Goal: Information Seeking & Learning: Check status

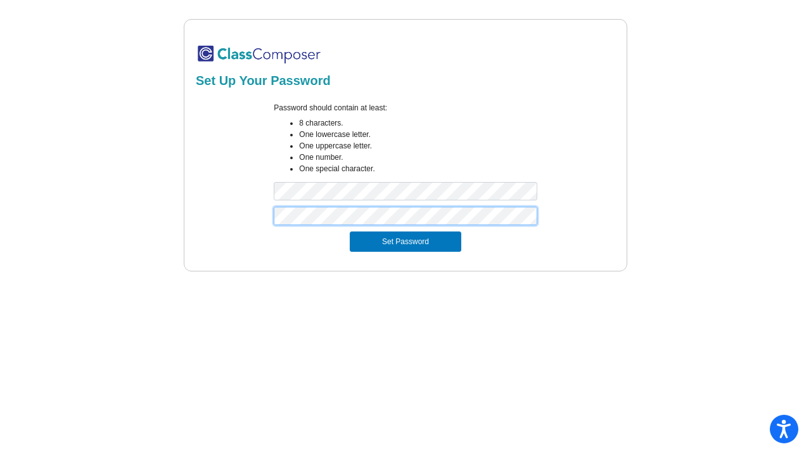
click at [405, 242] on button "Set Password" at bounding box center [406, 241] width 112 height 20
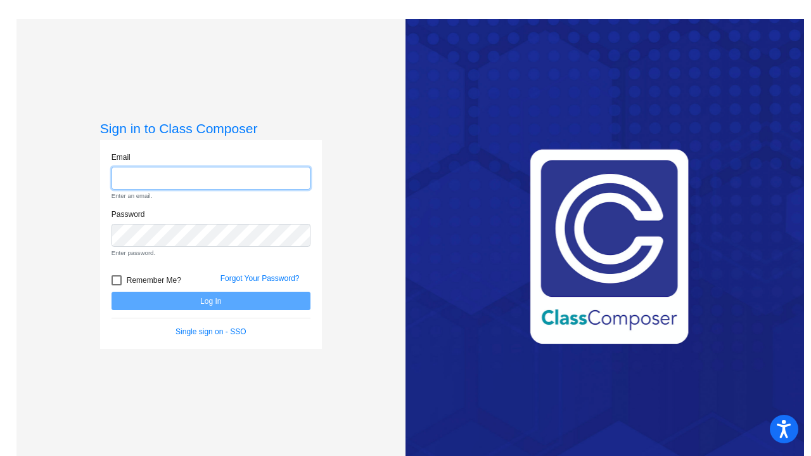
type input "[EMAIL_ADDRESS][DOMAIN_NAME]"
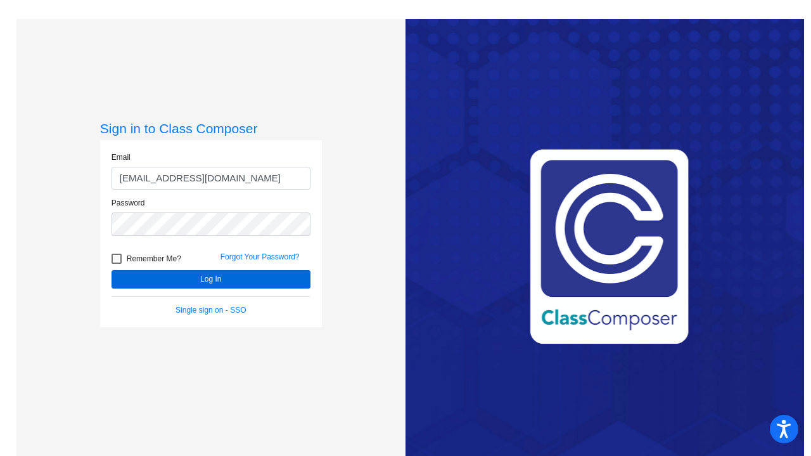
click at [255, 274] on button "Log In" at bounding box center [211, 279] width 199 height 18
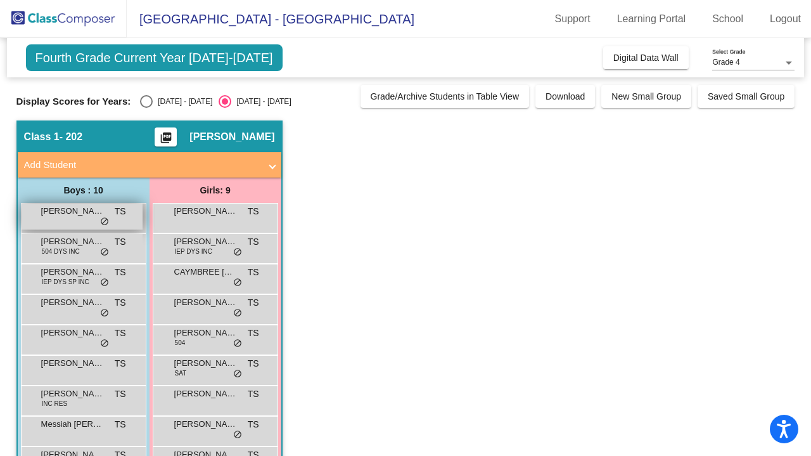
click at [61, 221] on div "[PERSON_NAME] TS lock do_not_disturb_alt" at bounding box center [82, 216] width 121 height 26
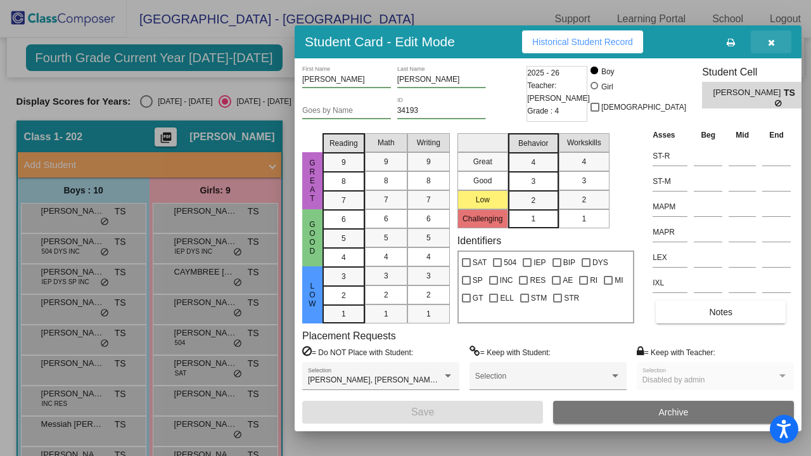
click at [777, 42] on button "button" at bounding box center [771, 41] width 41 height 23
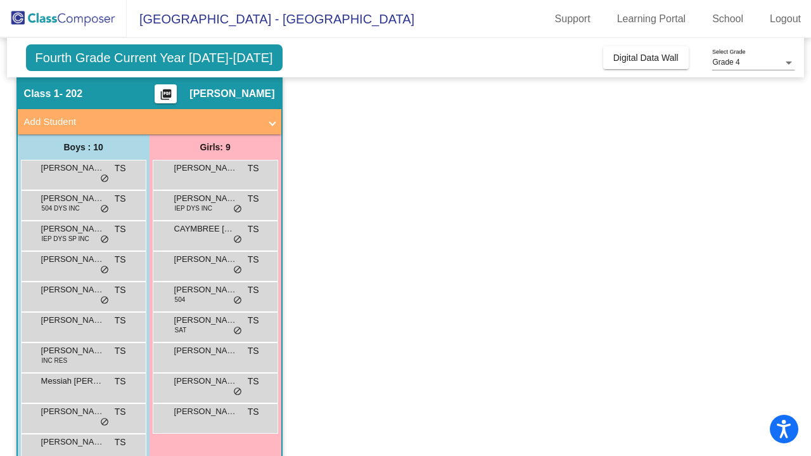
scroll to position [33, 0]
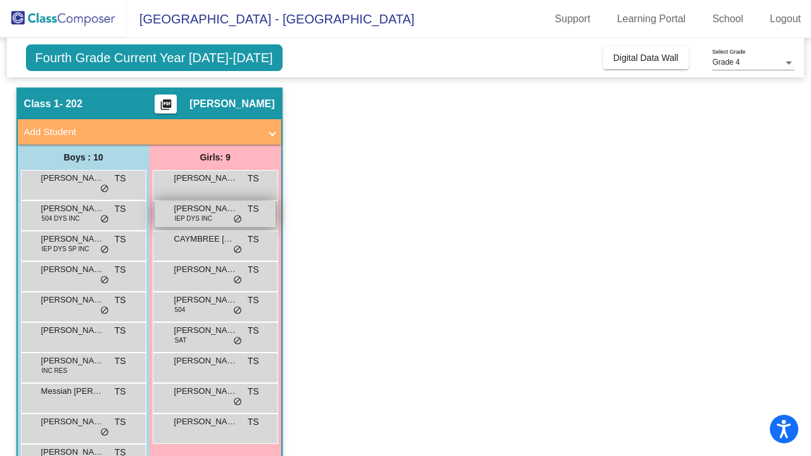
click at [196, 219] on span "IEP DYS INC" at bounding box center [193, 219] width 37 height 10
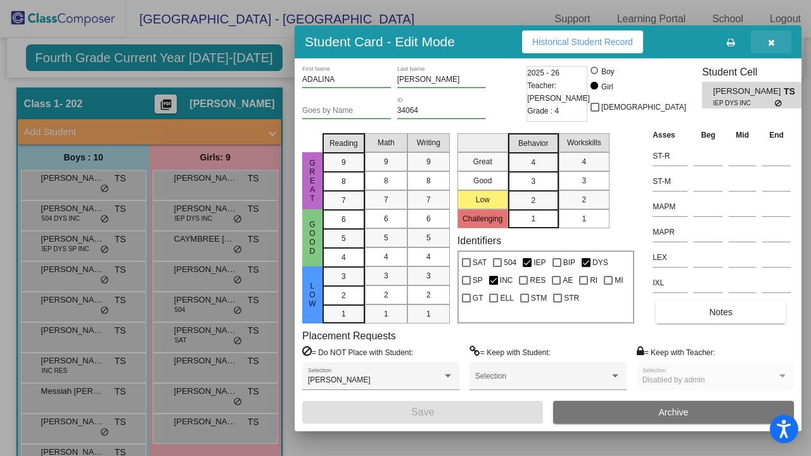
click at [772, 42] on icon "button" at bounding box center [771, 42] width 7 height 9
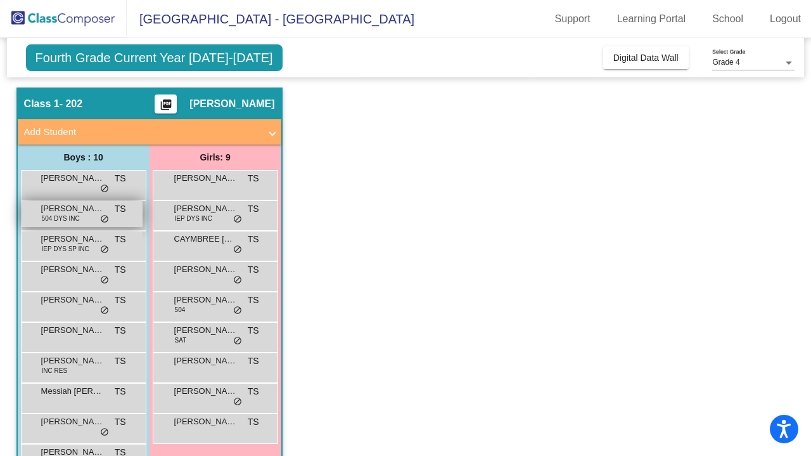
click at [82, 221] on div "[PERSON_NAME] [PERSON_NAME] 504 DYS INC TS lock do_not_disturb_alt" at bounding box center [82, 214] width 121 height 26
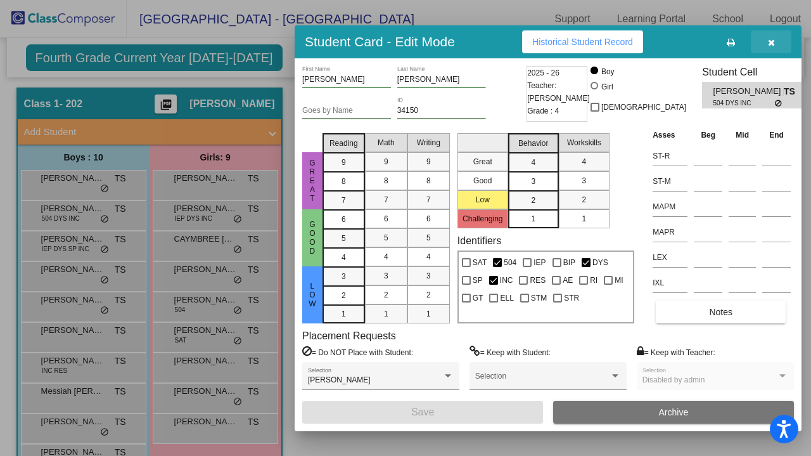
click at [768, 42] on icon "button" at bounding box center [771, 42] width 7 height 9
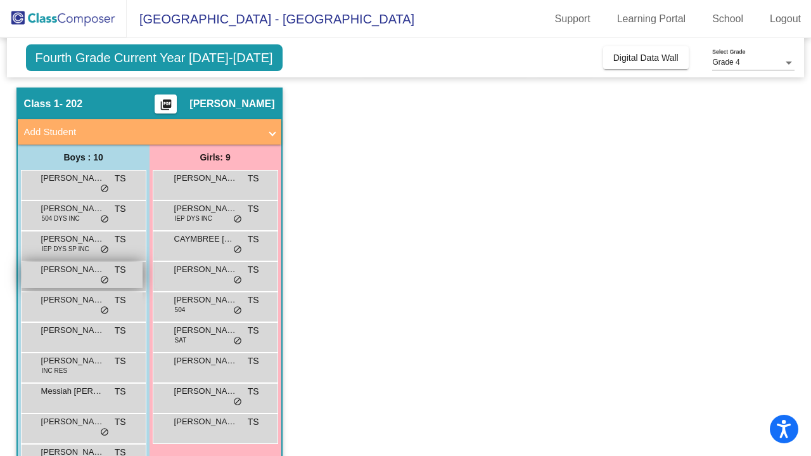
click at [75, 271] on span "[PERSON_NAME]" at bounding box center [72, 269] width 63 height 13
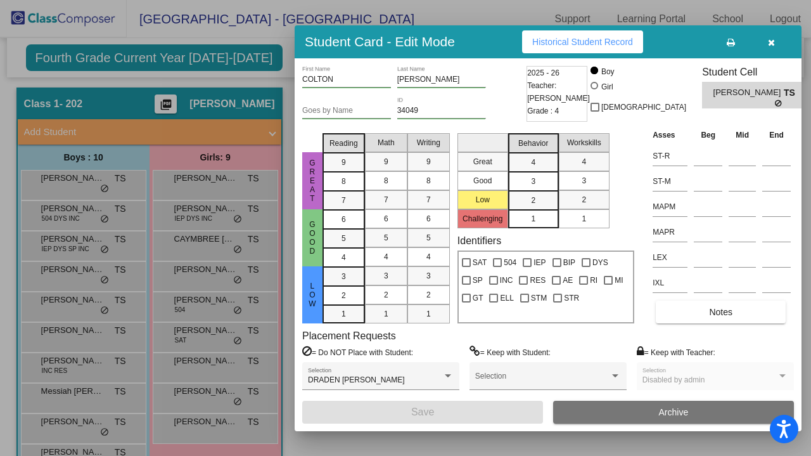
click at [777, 44] on button "button" at bounding box center [771, 41] width 41 height 23
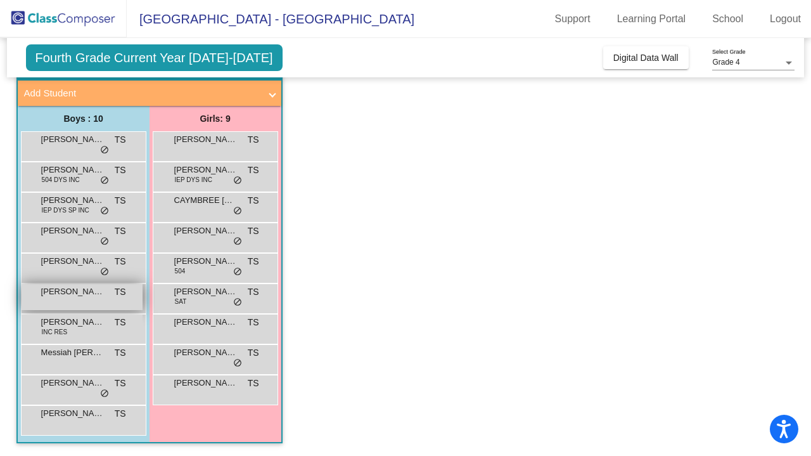
scroll to position [72, 0]
click at [68, 300] on div "[PERSON_NAME] TS lock do_not_disturb_alt" at bounding box center [82, 297] width 121 height 26
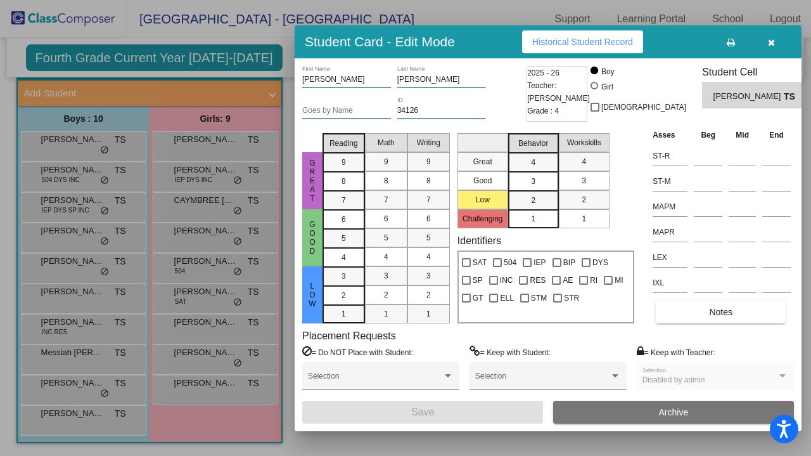
click at [768, 39] on icon "button" at bounding box center [771, 42] width 7 height 9
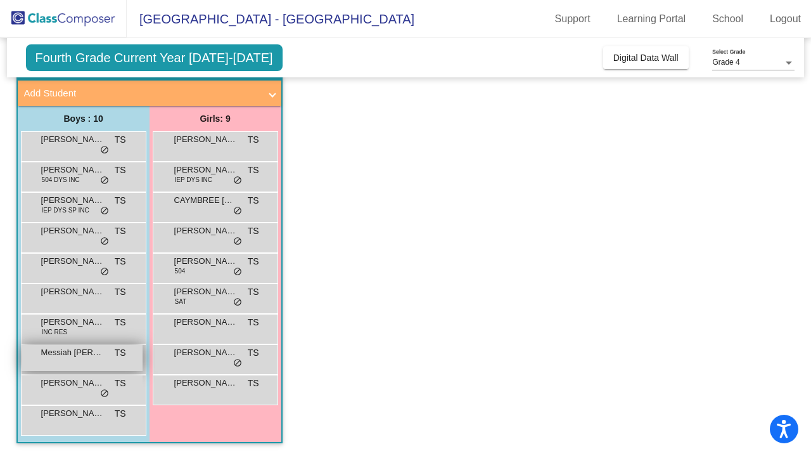
click at [79, 357] on span "Messiah [PERSON_NAME]" at bounding box center [72, 352] width 63 height 13
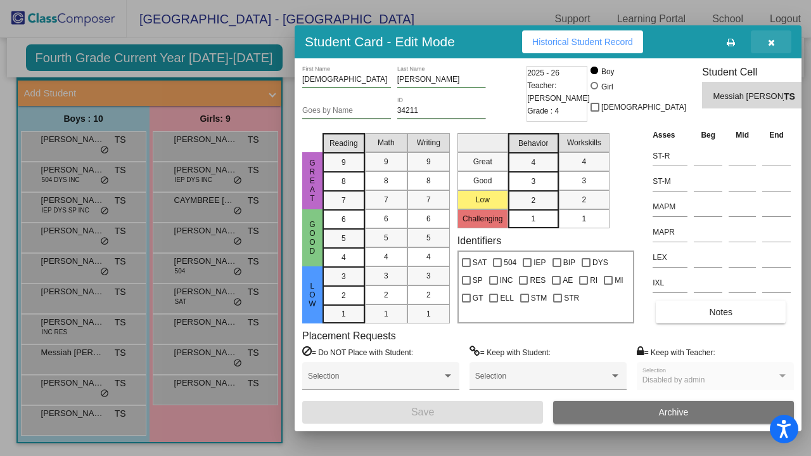
click at [775, 43] on button "button" at bounding box center [771, 41] width 41 height 23
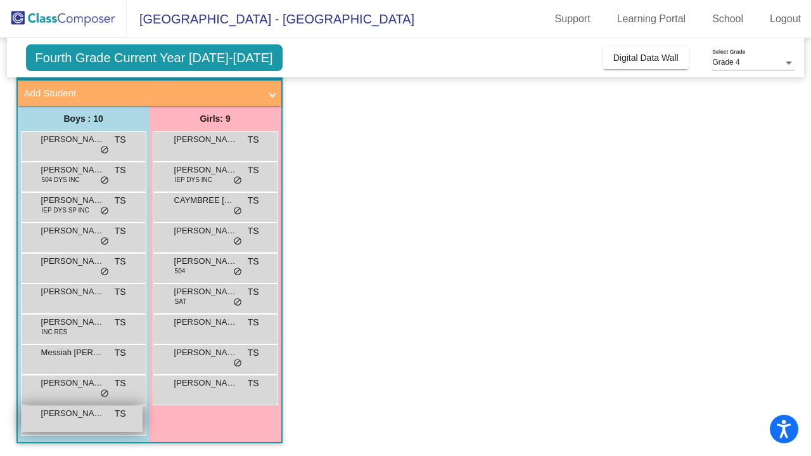
click at [73, 424] on div "[PERSON_NAME] TS lock do_not_disturb_alt" at bounding box center [82, 419] width 121 height 26
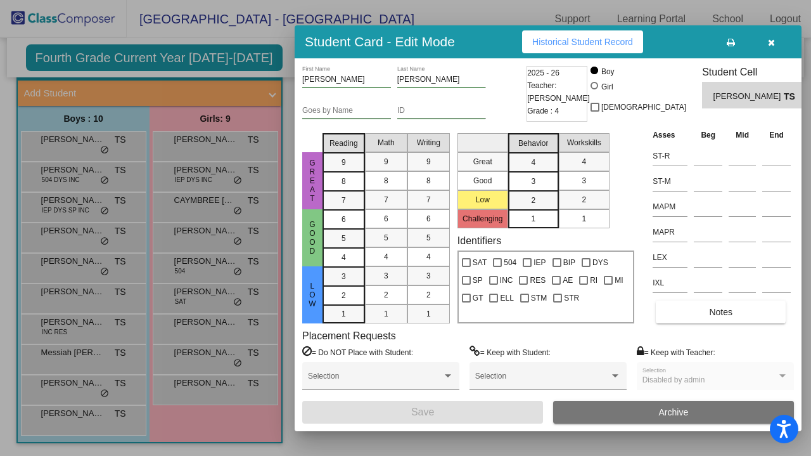
click at [775, 42] on button "button" at bounding box center [771, 41] width 41 height 23
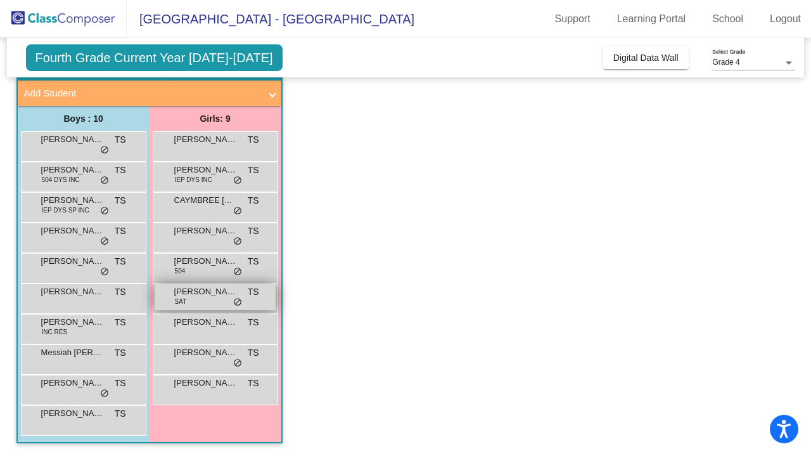
click at [198, 296] on span "[PERSON_NAME]" at bounding box center [205, 291] width 63 height 13
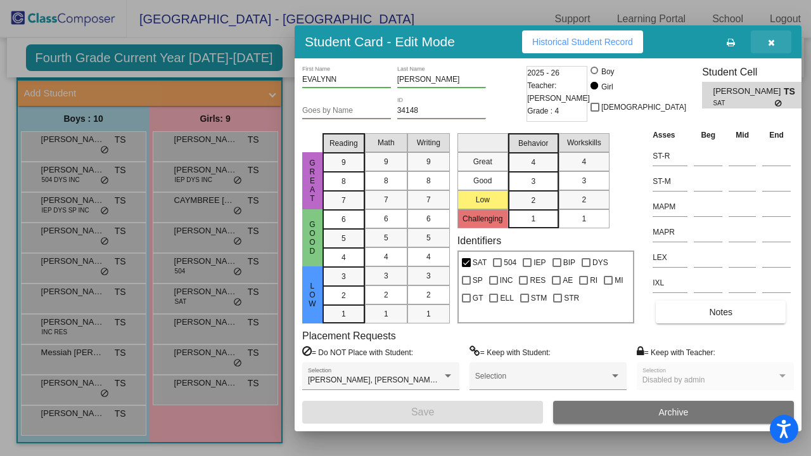
click at [770, 41] on icon "button" at bounding box center [771, 42] width 7 height 9
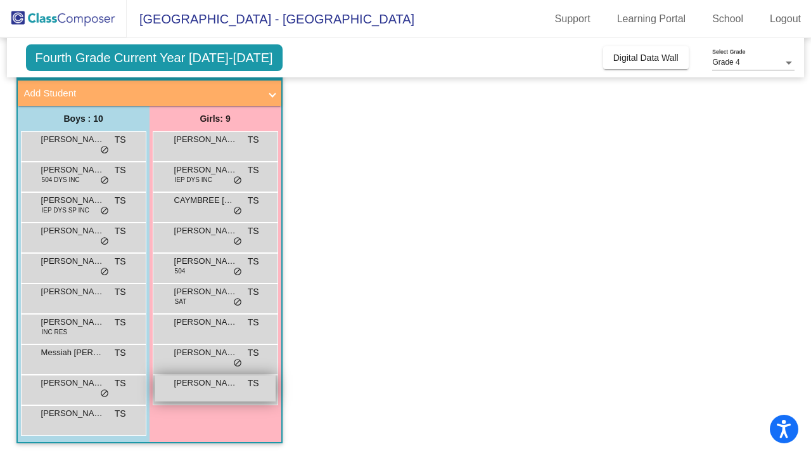
click at [191, 380] on span "[PERSON_NAME]" at bounding box center [205, 383] width 63 height 13
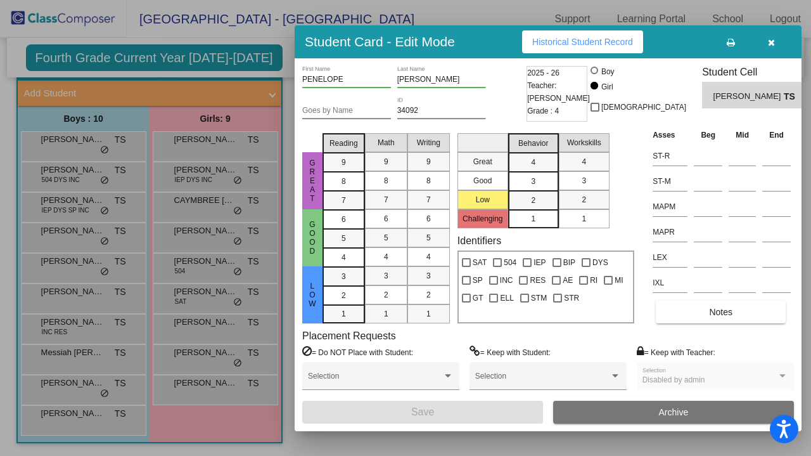
click at [771, 45] on icon "button" at bounding box center [771, 42] width 7 height 9
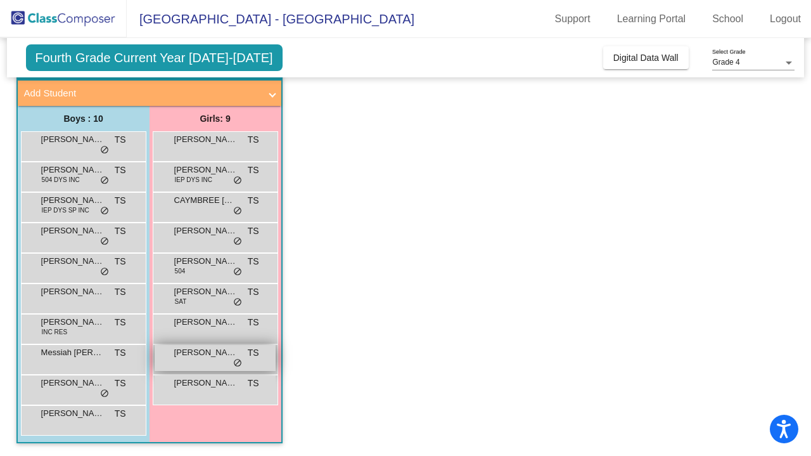
click at [198, 352] on span "[PERSON_NAME]" at bounding box center [205, 352] width 63 height 13
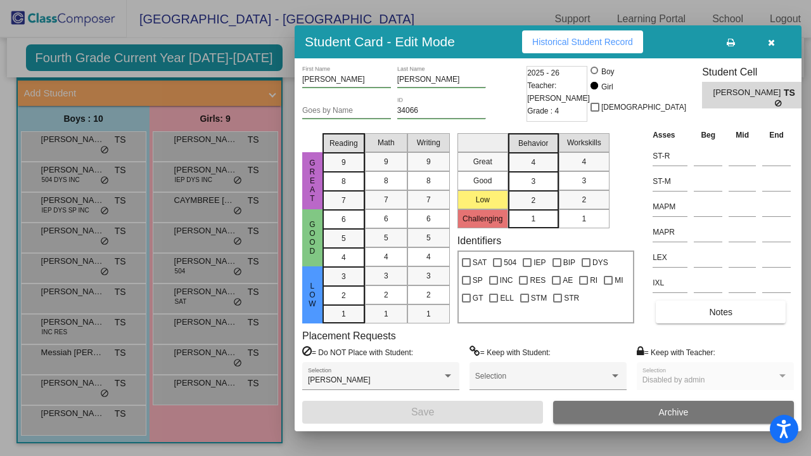
click at [777, 47] on button "button" at bounding box center [771, 41] width 41 height 23
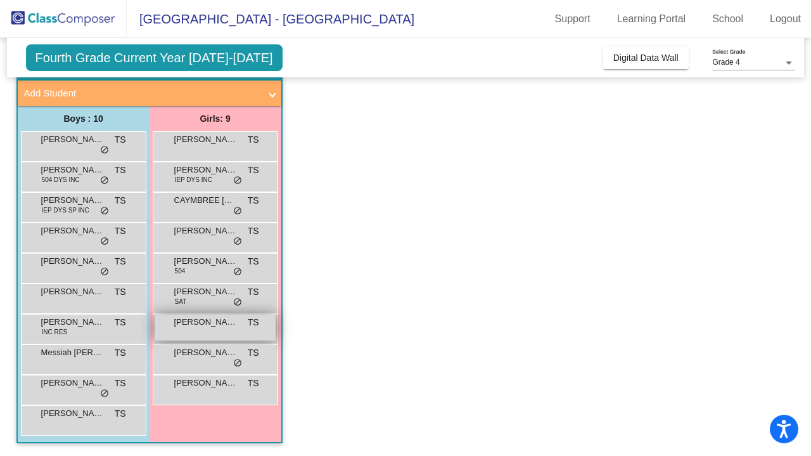
click at [214, 325] on span "[PERSON_NAME]" at bounding box center [205, 322] width 63 height 13
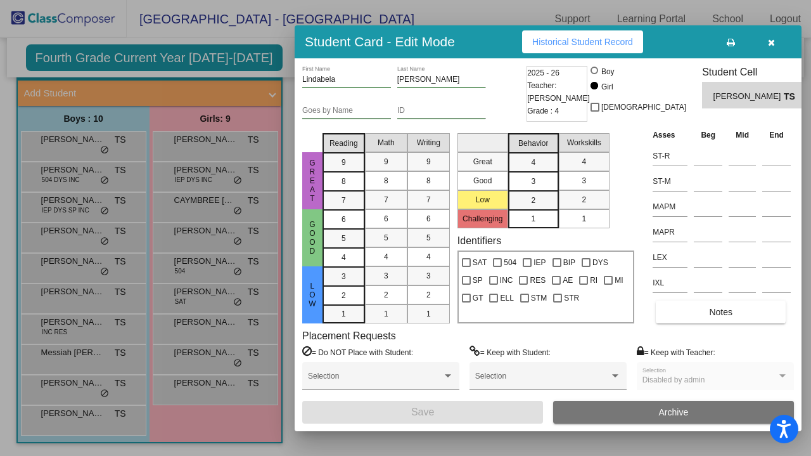
click at [773, 37] on span "button" at bounding box center [771, 42] width 7 height 10
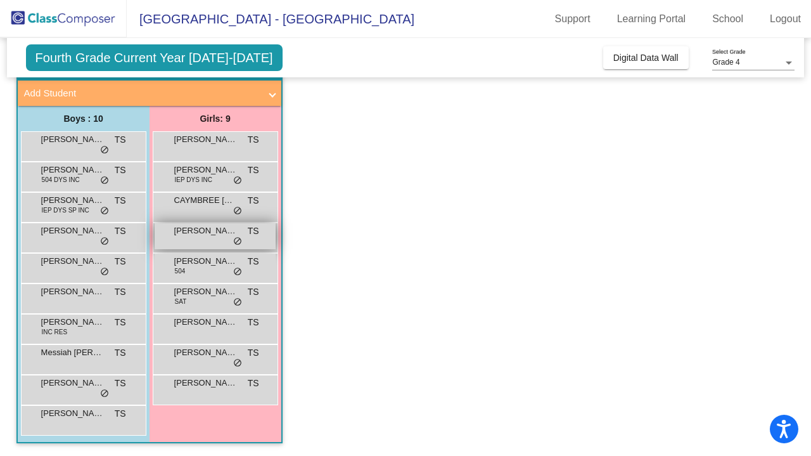
click at [168, 245] on div "[PERSON_NAME] TS lock do_not_disturb_alt" at bounding box center [215, 236] width 121 height 26
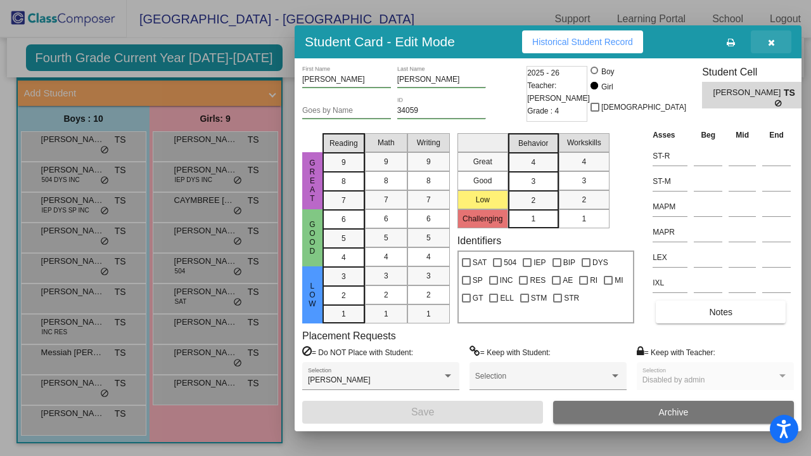
click at [773, 40] on icon "button" at bounding box center [771, 42] width 7 height 9
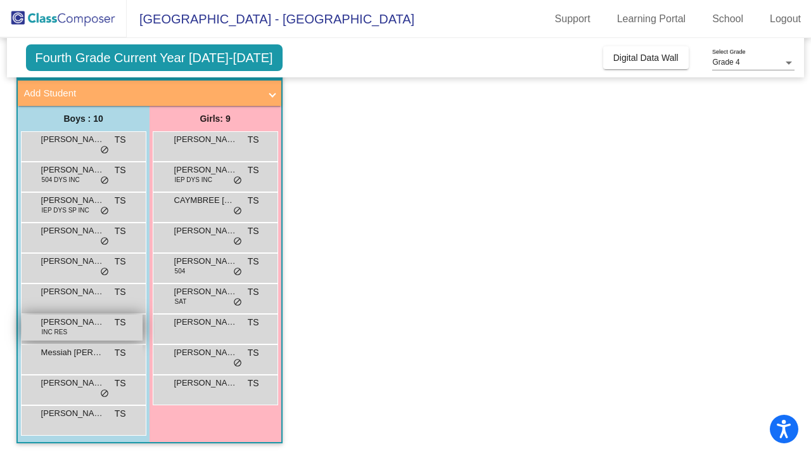
click at [79, 328] on div "[PERSON_NAME] INC RES TS lock do_not_disturb_alt" at bounding box center [82, 327] width 121 height 26
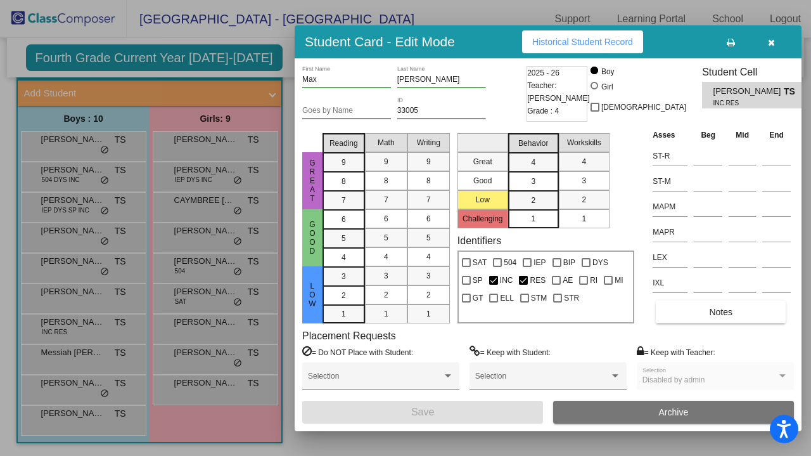
click at [775, 44] on icon "button" at bounding box center [771, 42] width 7 height 9
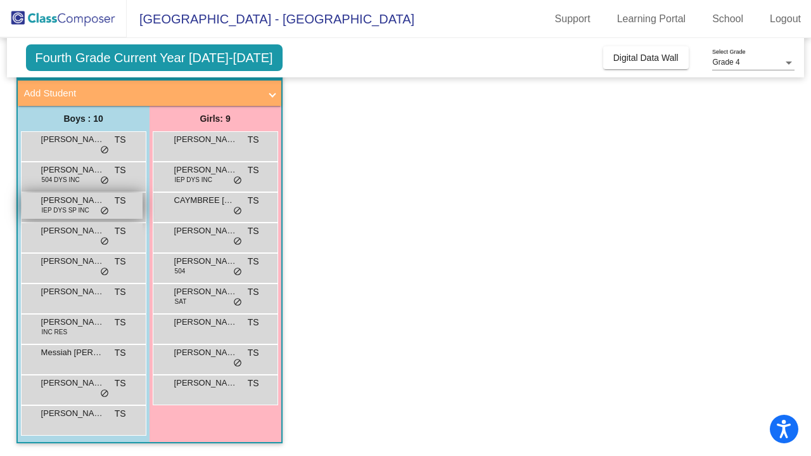
click at [66, 218] on div "[PERSON_NAME] IEP DYS SP INC TS lock do_not_disturb_alt" at bounding box center [82, 206] width 121 height 26
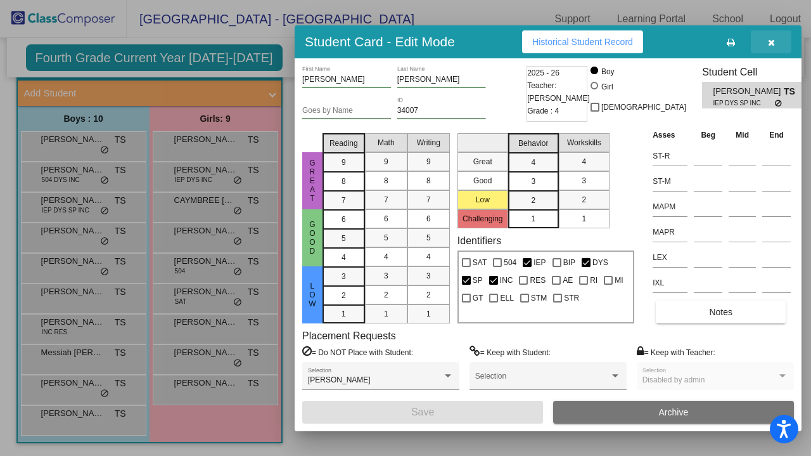
click at [779, 39] on button "button" at bounding box center [771, 41] width 41 height 23
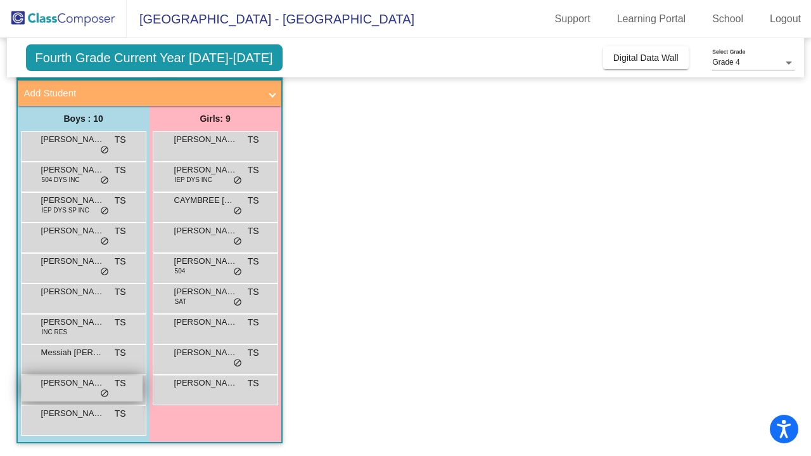
click at [82, 389] on span "[PERSON_NAME]" at bounding box center [72, 383] width 63 height 13
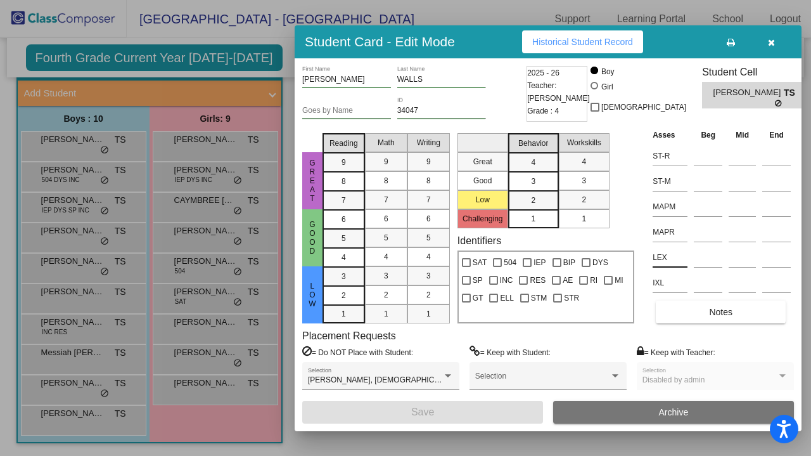
scroll to position [0, 0]
click at [771, 42] on icon "button" at bounding box center [771, 42] width 7 height 9
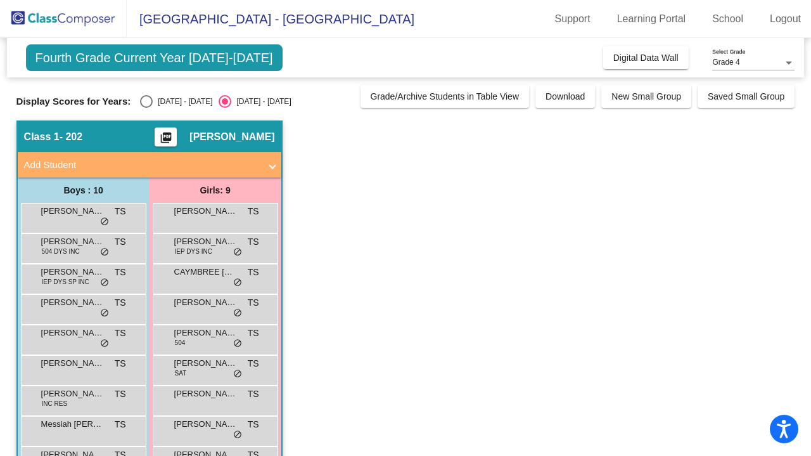
click at [273, 167] on span at bounding box center [272, 165] width 5 height 15
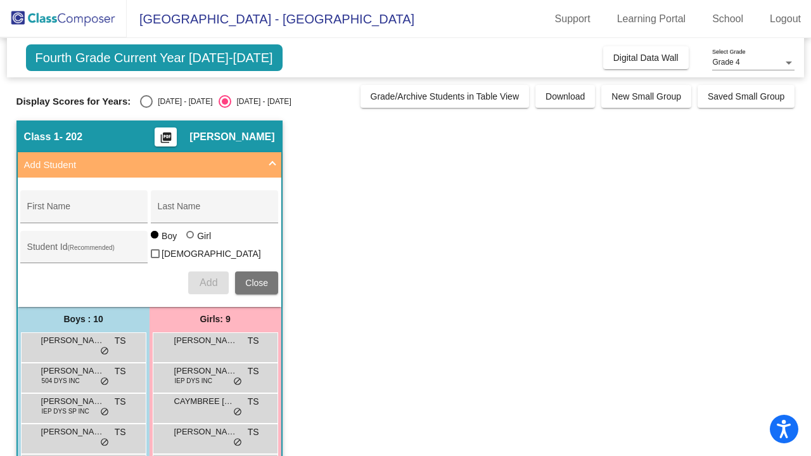
click at [273, 167] on span at bounding box center [272, 165] width 5 height 15
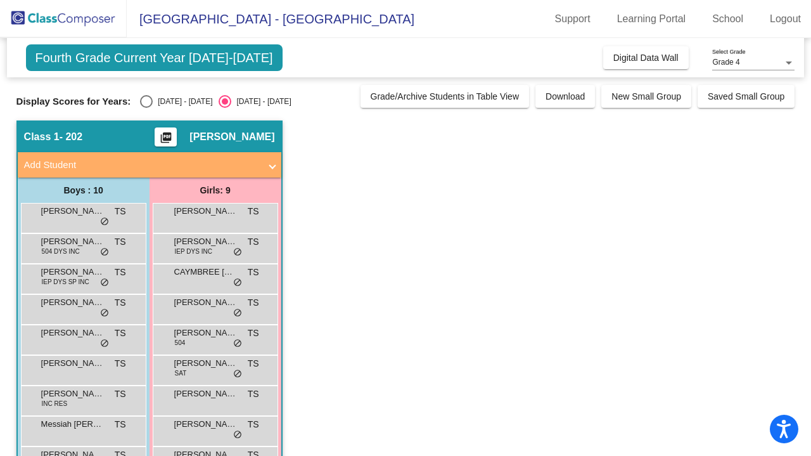
click at [137, 102] on div "Display Scores for Years: [DATE] - [DATE] [DATE] - [DATE]" at bounding box center [185, 101] width 338 height 13
click at [142, 102] on div "Select an option" at bounding box center [146, 101] width 13 height 13
click at [146, 108] on input "[DATE] - [DATE]" at bounding box center [146, 108] width 1 height 1
radio input "true"
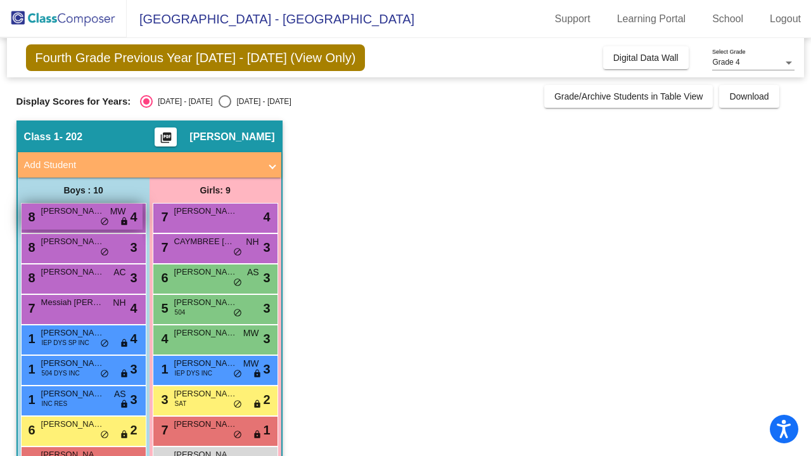
click at [67, 229] on div "8 [PERSON_NAME] [PERSON_NAME] lock do_not_disturb_alt 4" at bounding box center [82, 216] width 121 height 26
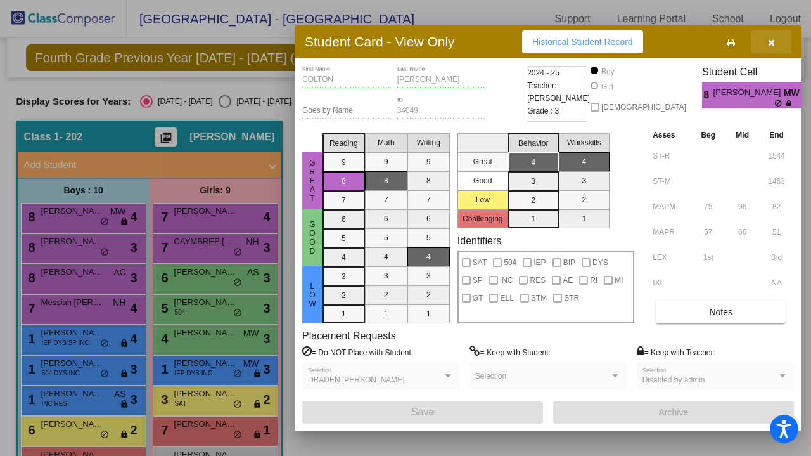
click at [769, 44] on icon "button" at bounding box center [771, 42] width 7 height 9
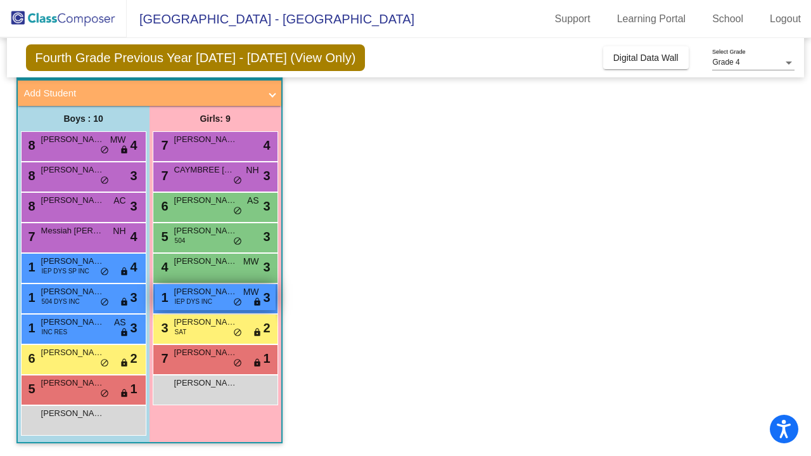
scroll to position [72, 0]
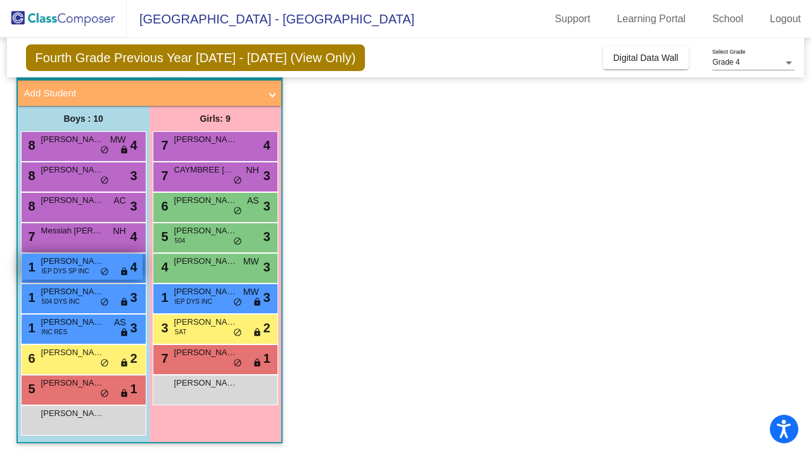
click at [60, 272] on span "IEP DYS SP INC" at bounding box center [66, 271] width 48 height 10
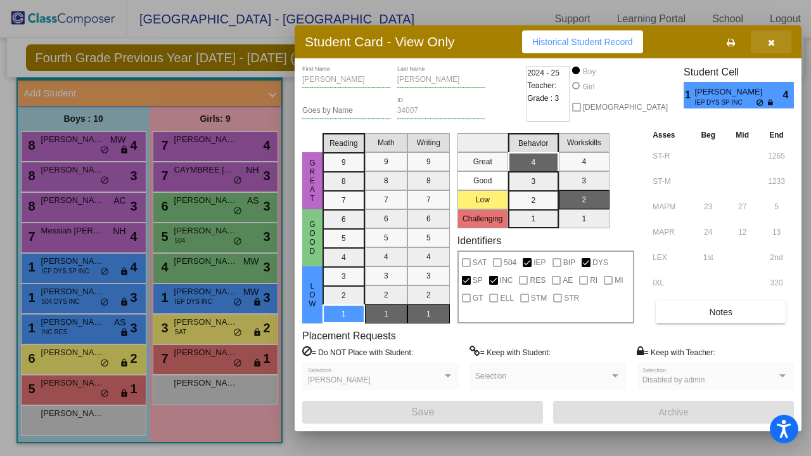
click at [773, 43] on icon "button" at bounding box center [771, 42] width 7 height 9
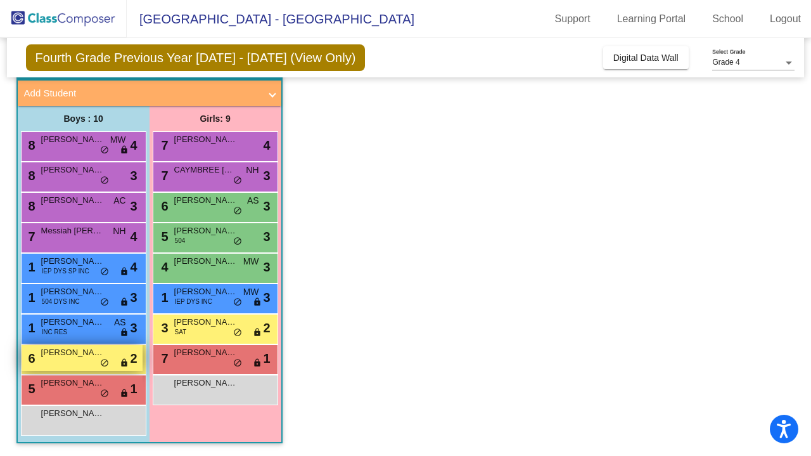
click at [52, 355] on span "[PERSON_NAME]" at bounding box center [72, 352] width 63 height 13
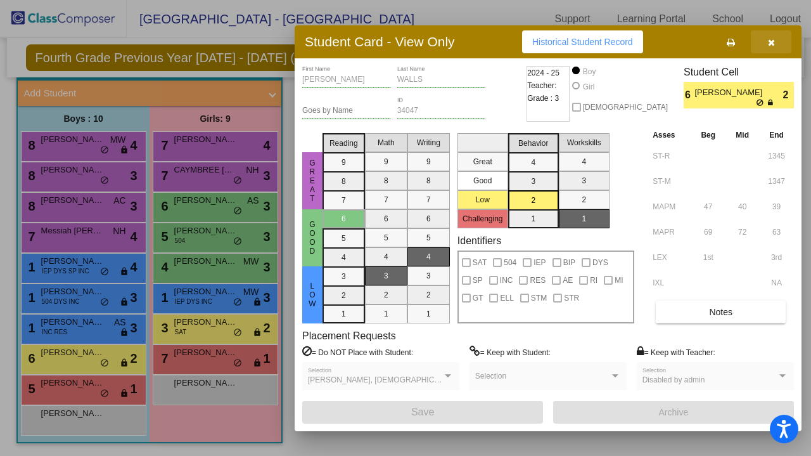
click at [773, 43] on icon "button" at bounding box center [771, 42] width 7 height 9
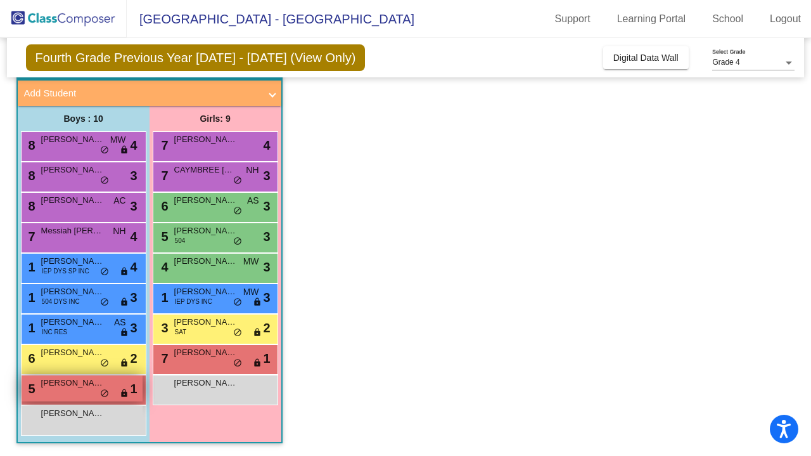
click at [75, 387] on span "[PERSON_NAME]" at bounding box center [72, 383] width 63 height 13
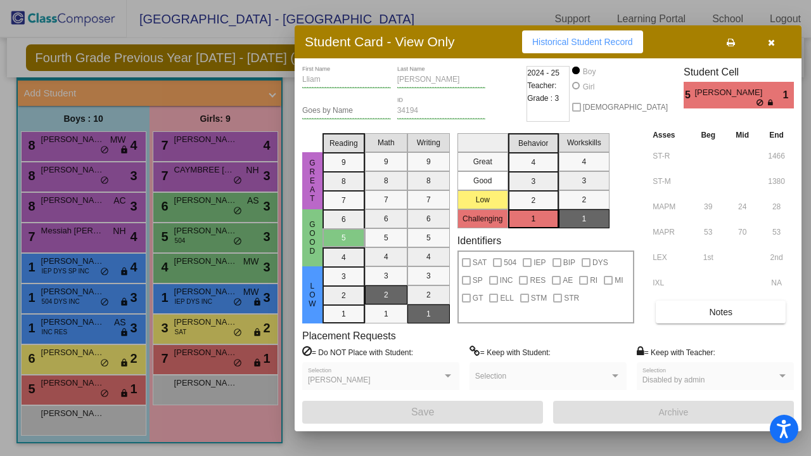
click at [778, 40] on button "button" at bounding box center [771, 41] width 41 height 23
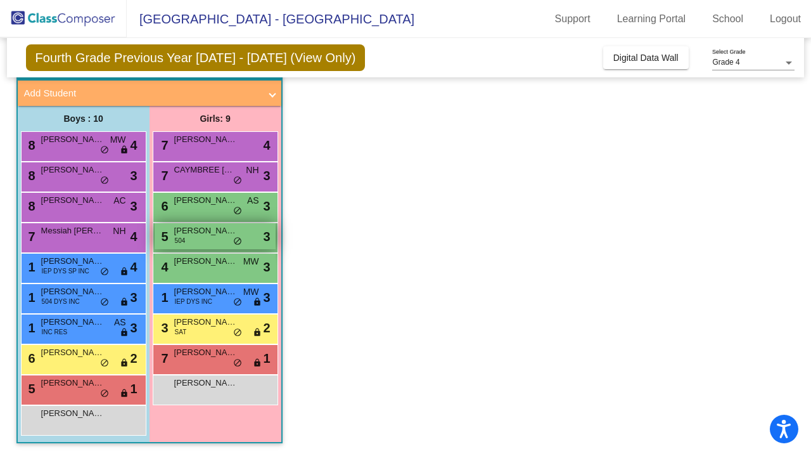
click at [195, 236] on span "[PERSON_NAME]" at bounding box center [205, 230] width 63 height 13
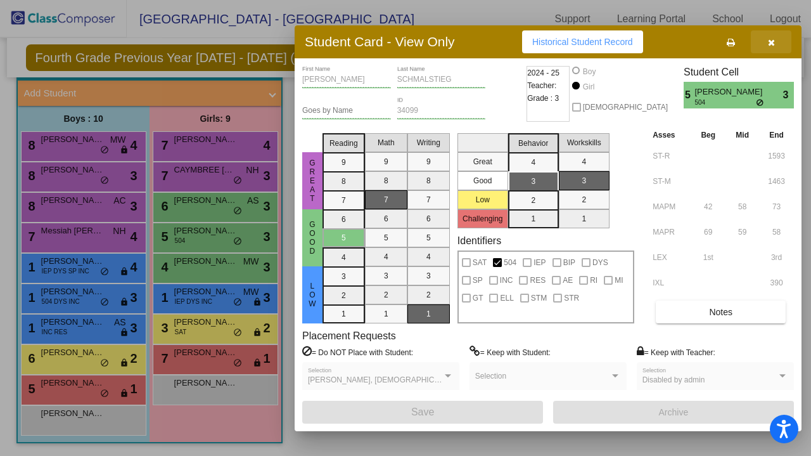
click at [766, 42] on button "button" at bounding box center [771, 41] width 41 height 23
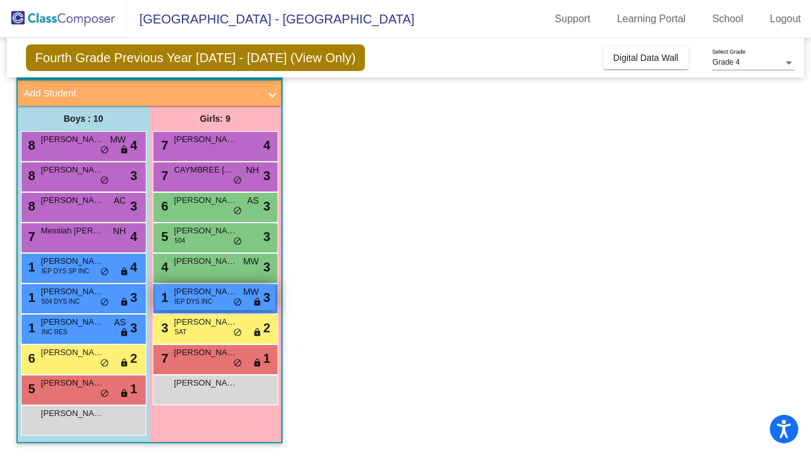
click at [194, 304] on span "IEP DYS INC" at bounding box center [193, 302] width 37 height 10
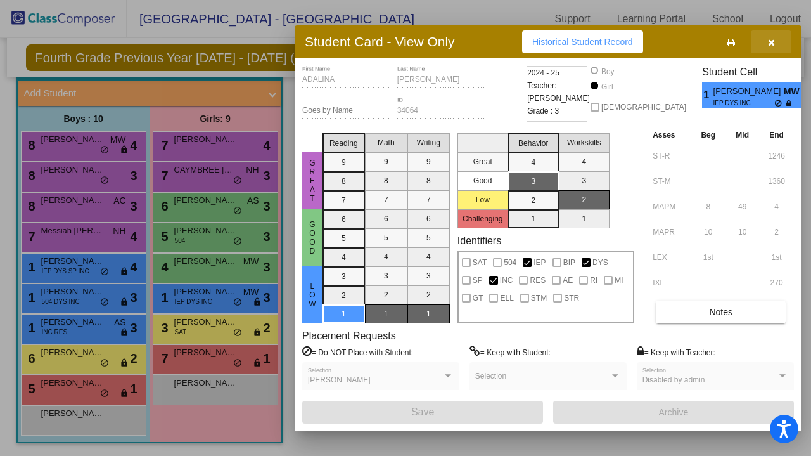
click at [771, 41] on icon "button" at bounding box center [771, 42] width 7 height 9
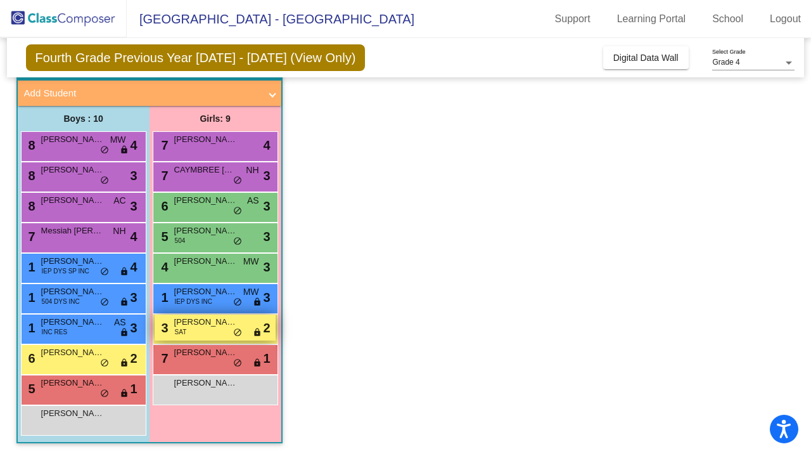
click at [211, 332] on div "3 [PERSON_NAME] SAT lock do_not_disturb_alt 2" at bounding box center [215, 327] width 121 height 26
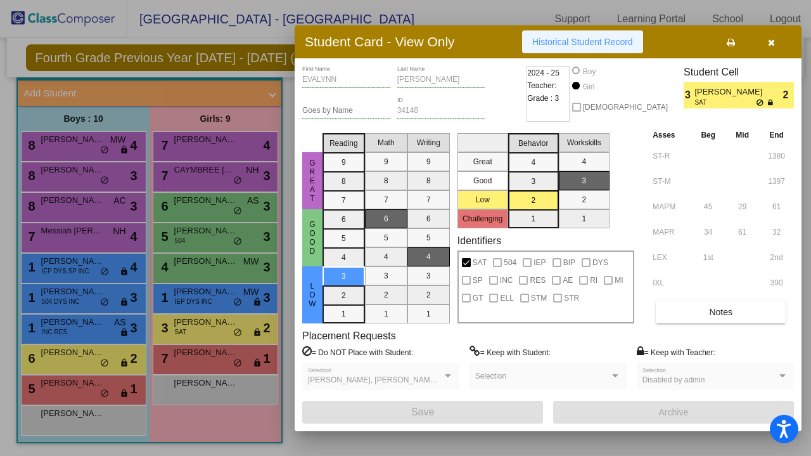
click at [562, 34] on button "Historical Student Record" at bounding box center [582, 41] width 121 height 23
click at [563, 45] on span "Historical Student Record" at bounding box center [582, 42] width 101 height 10
click at [773, 40] on icon "button" at bounding box center [771, 42] width 7 height 9
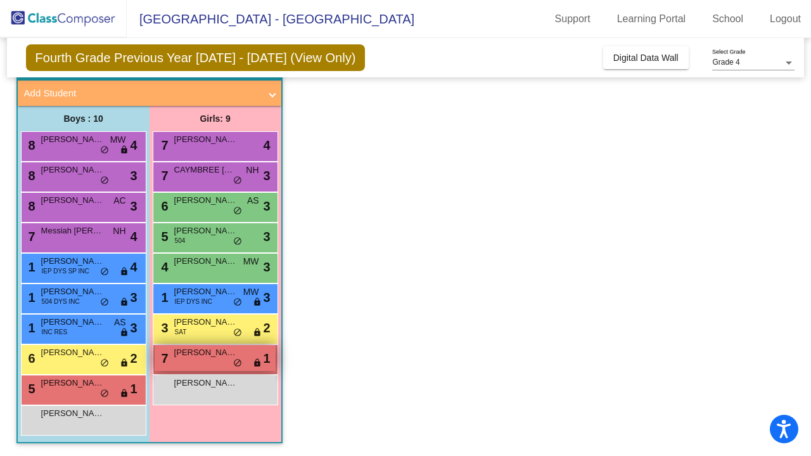
click at [200, 365] on div "7 [PERSON_NAME] lock do_not_disturb_alt 1" at bounding box center [215, 358] width 121 height 26
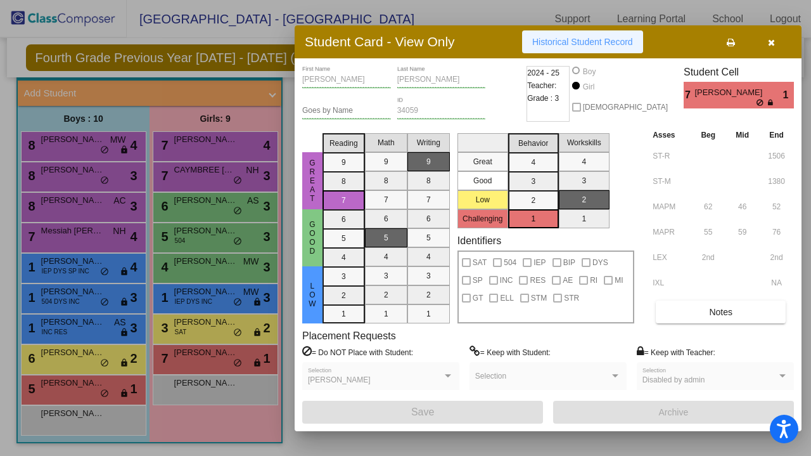
click at [581, 45] on span "Historical Student Record" at bounding box center [582, 42] width 101 height 10
click at [773, 41] on icon "button" at bounding box center [771, 42] width 7 height 9
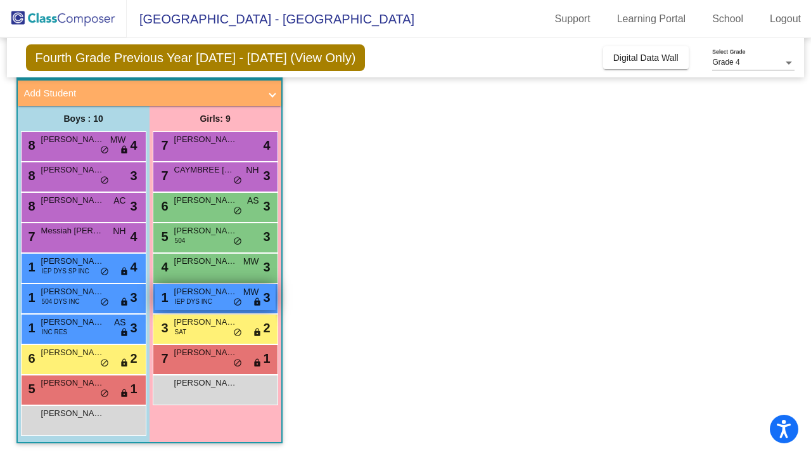
click at [203, 295] on span "[PERSON_NAME]" at bounding box center [205, 291] width 63 height 13
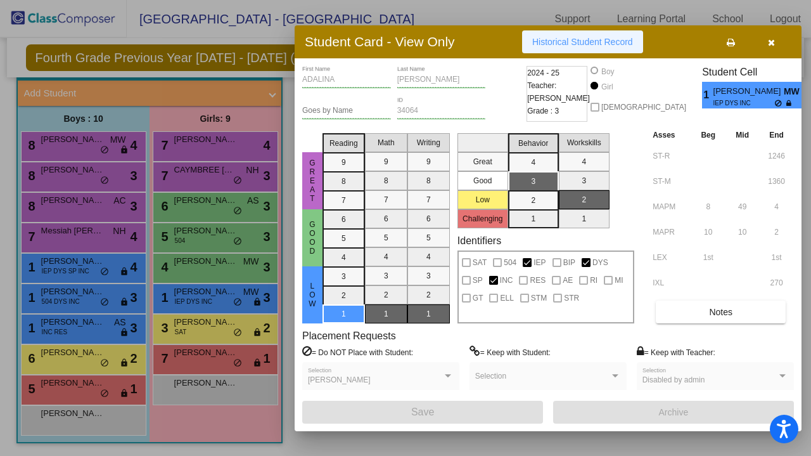
click at [562, 41] on span "Historical Student Record" at bounding box center [582, 42] width 101 height 10
click at [777, 42] on button "button" at bounding box center [771, 41] width 41 height 23
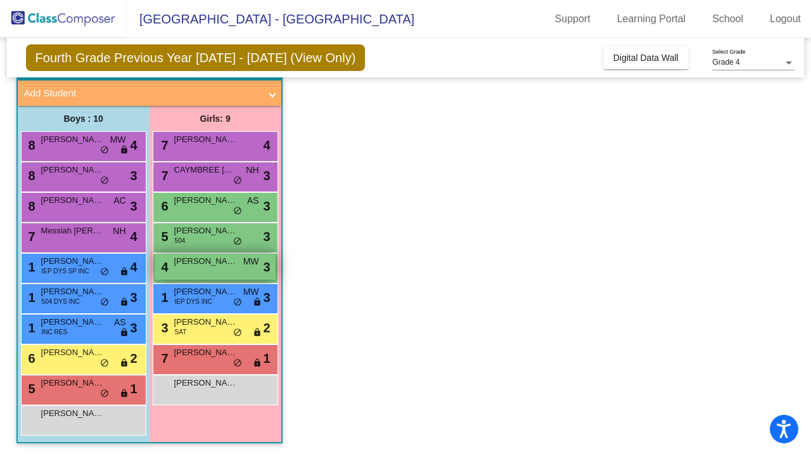
click at [193, 269] on div "4 [PERSON_NAME] MW lock do_not_disturb_alt 3" at bounding box center [215, 267] width 121 height 26
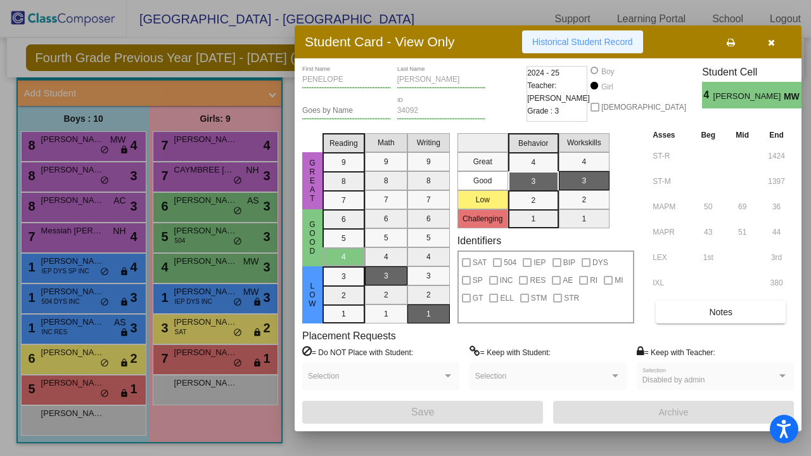
click at [591, 41] on span "Historical Student Record" at bounding box center [582, 42] width 101 height 10
click at [773, 44] on icon "button" at bounding box center [771, 42] width 7 height 9
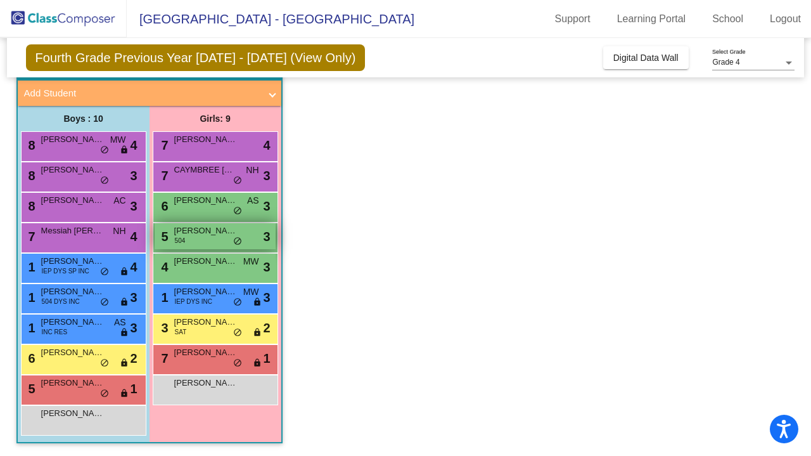
click at [208, 237] on div "5 [PERSON_NAME] 504 lock do_not_disturb_alt 3" at bounding box center [215, 236] width 121 height 26
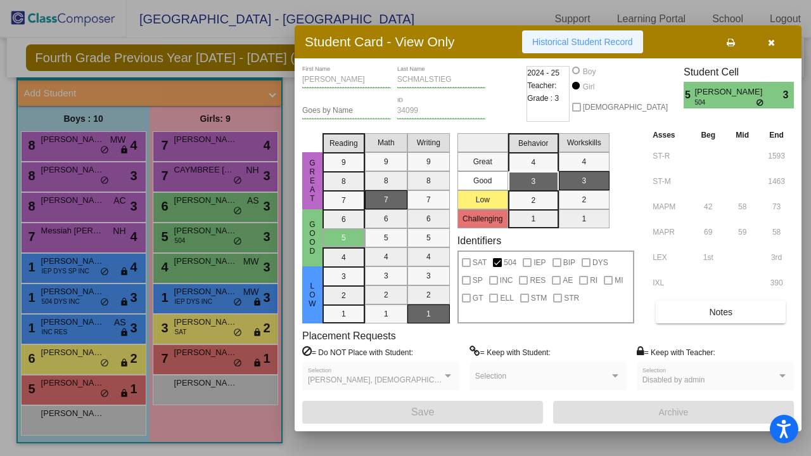
click at [545, 45] on span "Historical Student Record" at bounding box center [582, 42] width 101 height 10
click at [775, 43] on button "button" at bounding box center [771, 41] width 41 height 23
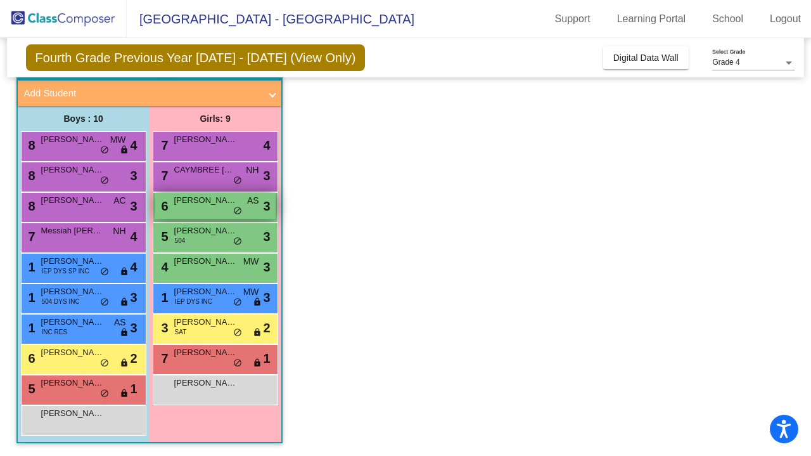
click at [206, 204] on span "[PERSON_NAME]" at bounding box center [205, 200] width 63 height 13
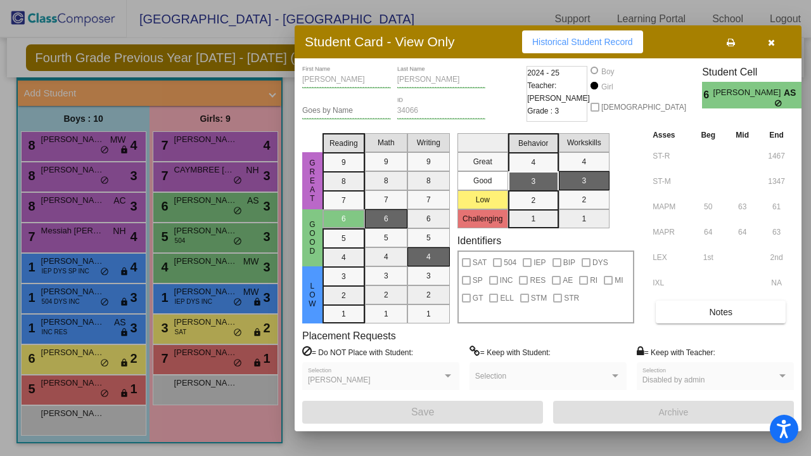
click at [579, 44] on span "Historical Student Record" at bounding box center [582, 42] width 101 height 10
click at [772, 43] on icon "button" at bounding box center [771, 42] width 7 height 9
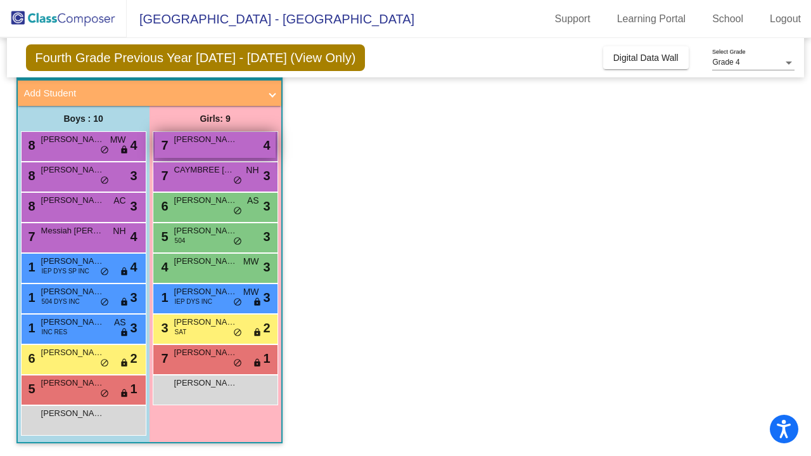
click at [200, 143] on span "[PERSON_NAME]" at bounding box center [205, 139] width 63 height 13
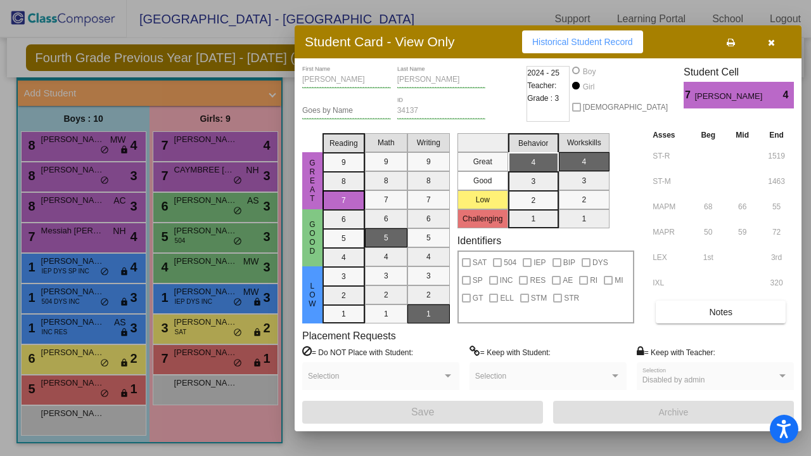
click at [588, 48] on button "Historical Student Record" at bounding box center [582, 41] width 121 height 23
click at [774, 46] on icon "button" at bounding box center [771, 42] width 7 height 9
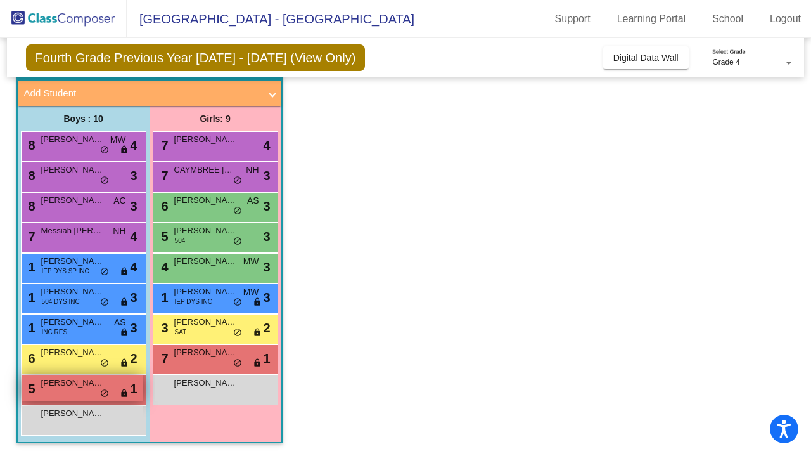
click at [74, 390] on div "5 [PERSON_NAME] lock do_not_disturb_alt 1" at bounding box center [82, 388] width 121 height 26
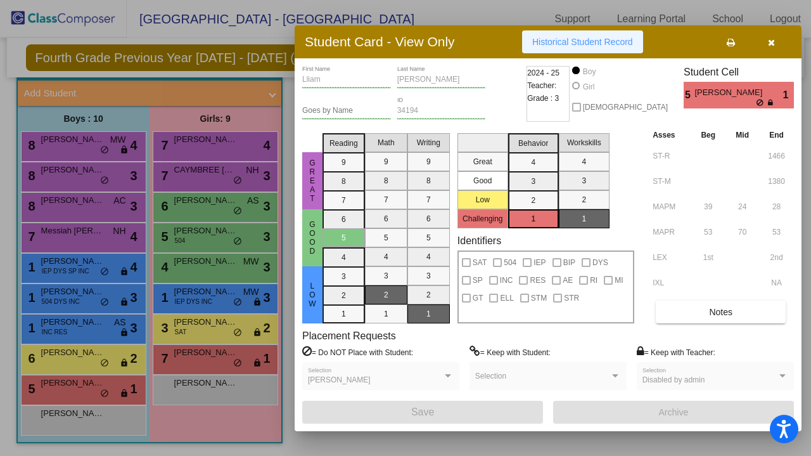
click at [574, 37] on span "Historical Student Record" at bounding box center [582, 42] width 101 height 10
click at [772, 38] on icon "button" at bounding box center [771, 42] width 7 height 9
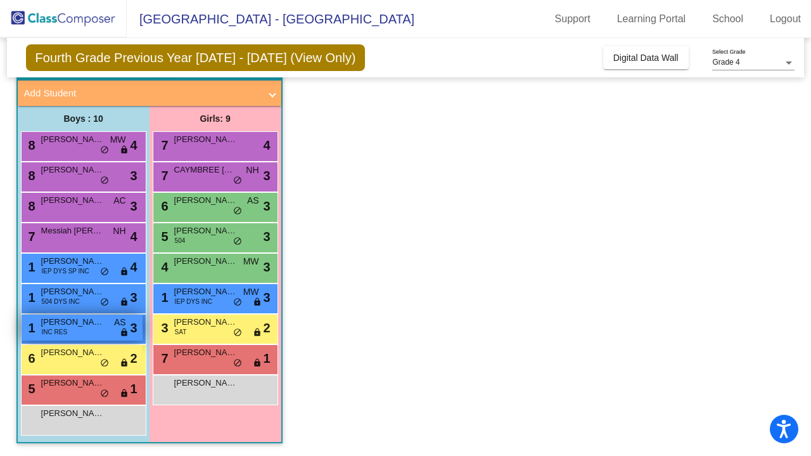
click at [82, 328] on span "[PERSON_NAME]" at bounding box center [72, 322] width 63 height 13
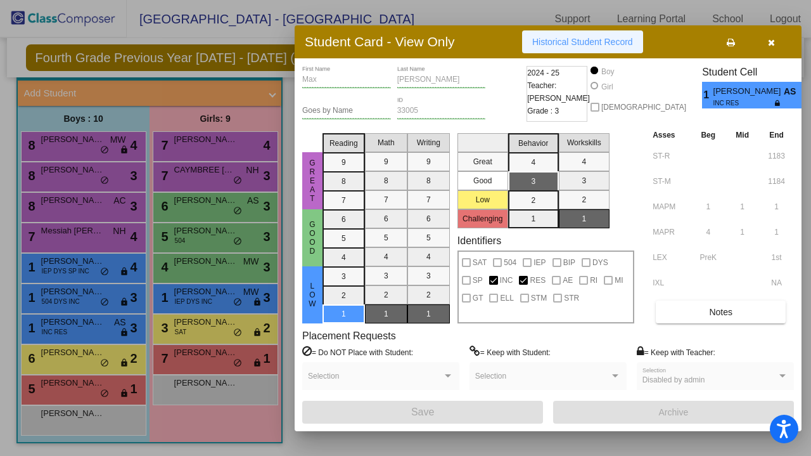
click at [545, 38] on span "Historical Student Record" at bounding box center [582, 42] width 101 height 10
click at [772, 46] on icon "button" at bounding box center [771, 42] width 7 height 9
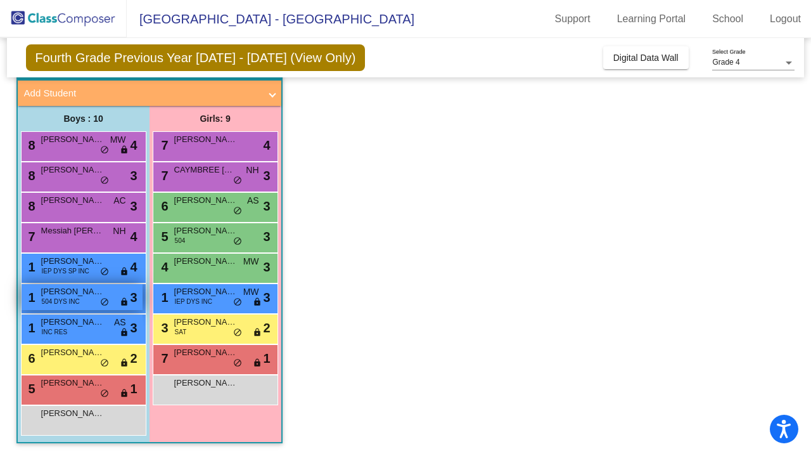
click at [80, 293] on span "[PERSON_NAME] [PERSON_NAME]" at bounding box center [72, 291] width 63 height 13
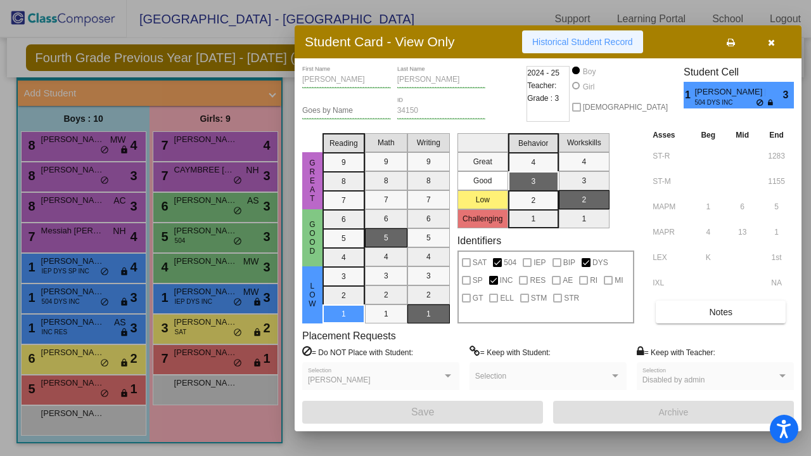
click at [572, 48] on button "Historical Student Record" at bounding box center [582, 41] width 121 height 23
click at [773, 42] on icon "button" at bounding box center [771, 42] width 7 height 9
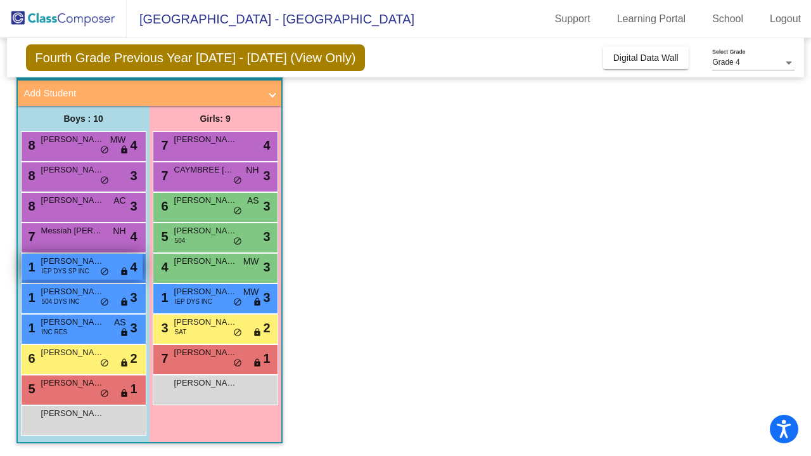
click at [56, 273] on span "IEP DYS SP INC" at bounding box center [66, 271] width 48 height 10
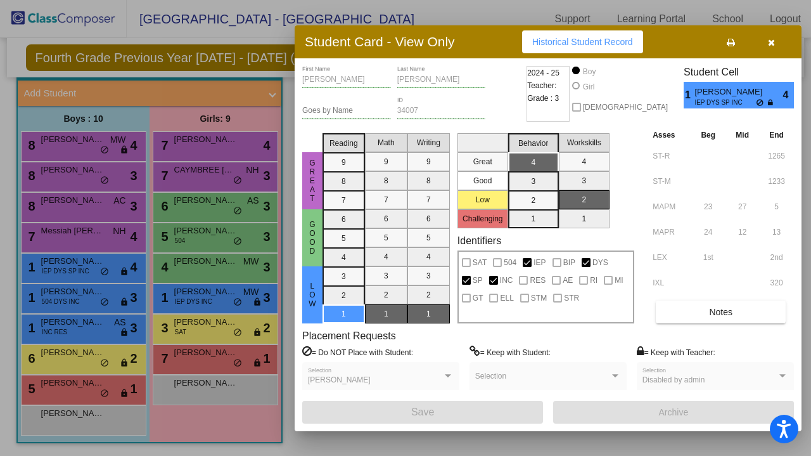
click at [607, 48] on button "Historical Student Record" at bounding box center [582, 41] width 121 height 23
click at [773, 46] on icon "button" at bounding box center [771, 42] width 7 height 9
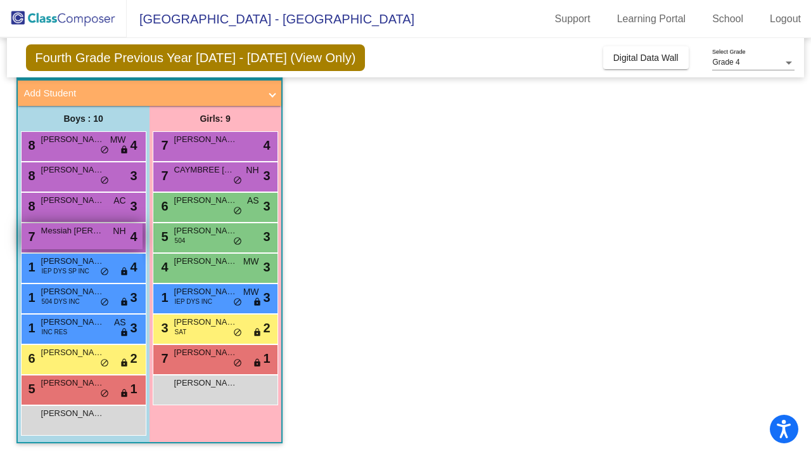
click at [74, 240] on div "7 Messiah [PERSON_NAME] NH lock do_not_disturb_alt 4" at bounding box center [82, 236] width 121 height 26
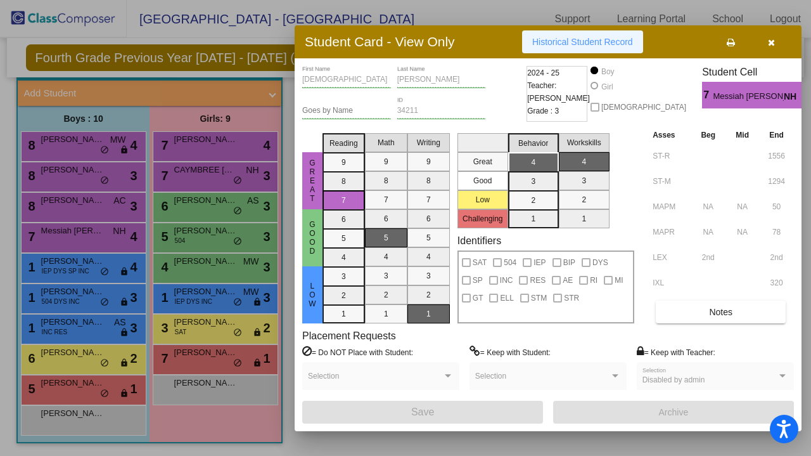
click at [566, 51] on button "Historical Student Record" at bounding box center [582, 41] width 121 height 23
click at [768, 46] on icon "button" at bounding box center [771, 42] width 7 height 9
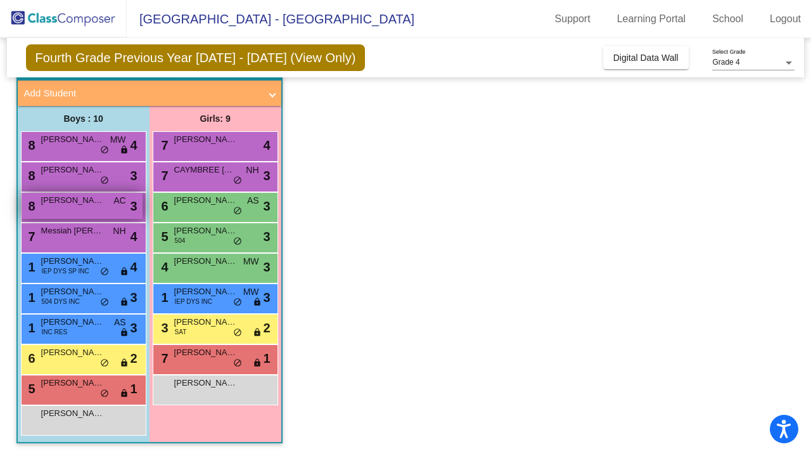
click at [47, 205] on span "[PERSON_NAME]" at bounding box center [72, 200] width 63 height 13
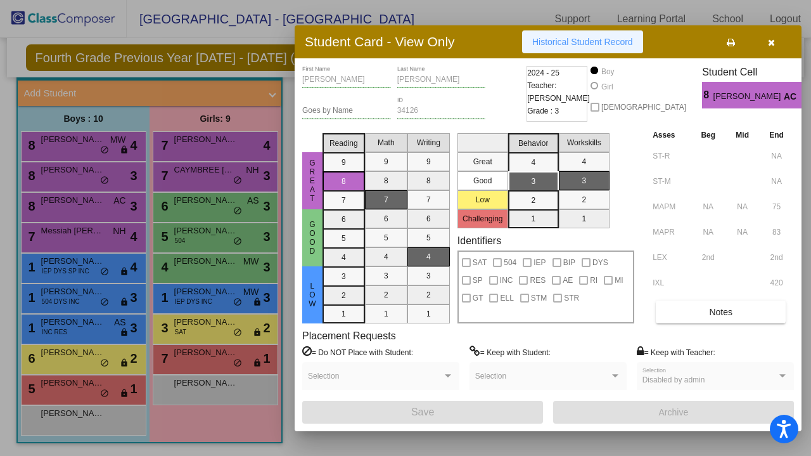
click at [564, 39] on span "Historical Student Record" at bounding box center [582, 42] width 101 height 10
click at [773, 41] on icon "button" at bounding box center [771, 42] width 7 height 9
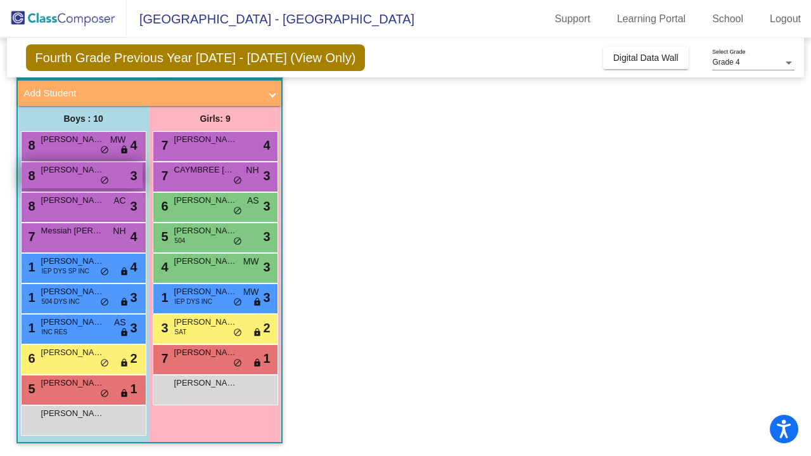
click at [58, 174] on span "[PERSON_NAME]" at bounding box center [72, 170] width 63 height 13
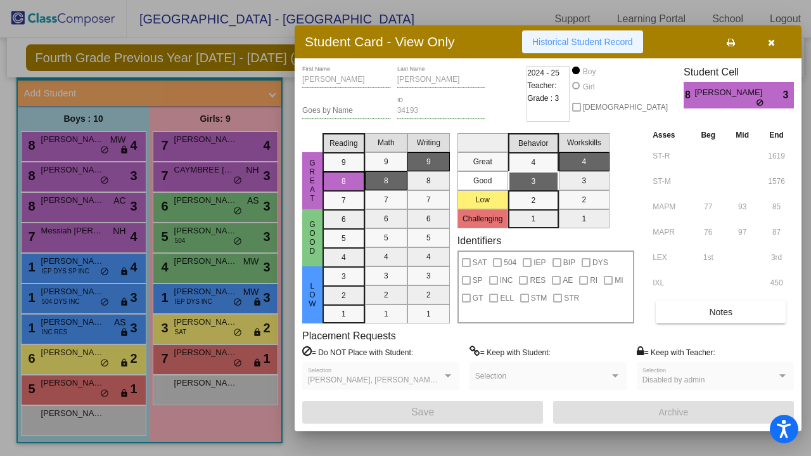
click at [574, 45] on span "Historical Student Record" at bounding box center [582, 42] width 101 height 10
click at [771, 40] on icon "button" at bounding box center [771, 42] width 7 height 9
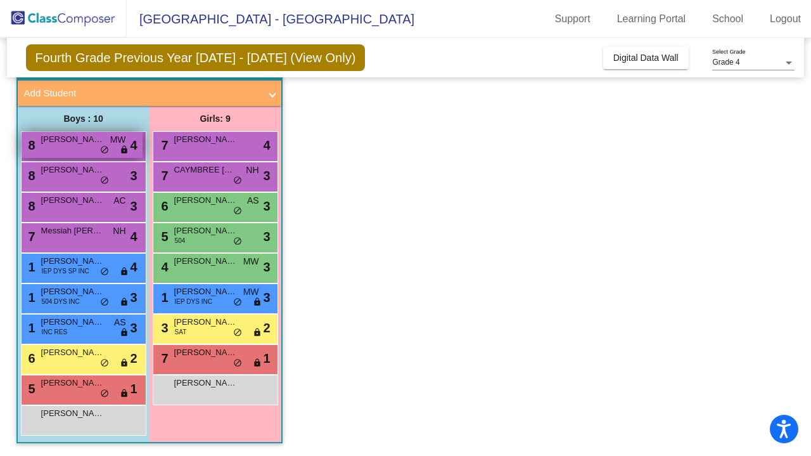
click at [68, 152] on div "8 [PERSON_NAME] [PERSON_NAME] lock do_not_disturb_alt 4" at bounding box center [82, 145] width 121 height 26
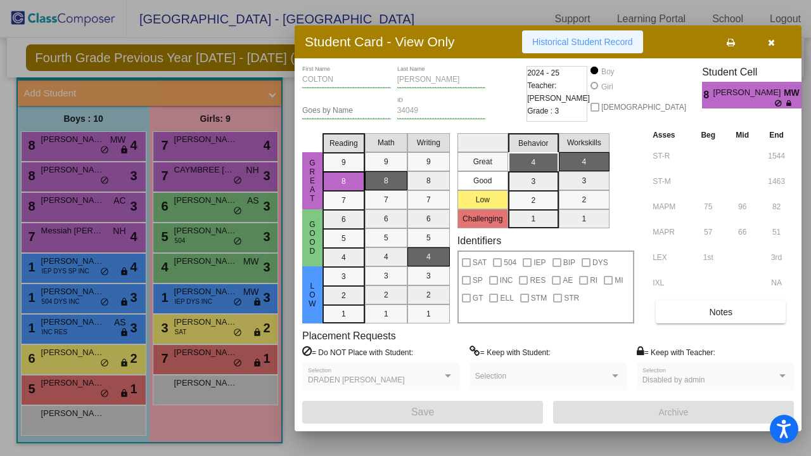
click at [609, 49] on button "Historical Student Record" at bounding box center [582, 41] width 121 height 23
click at [770, 41] on icon "button" at bounding box center [771, 42] width 7 height 9
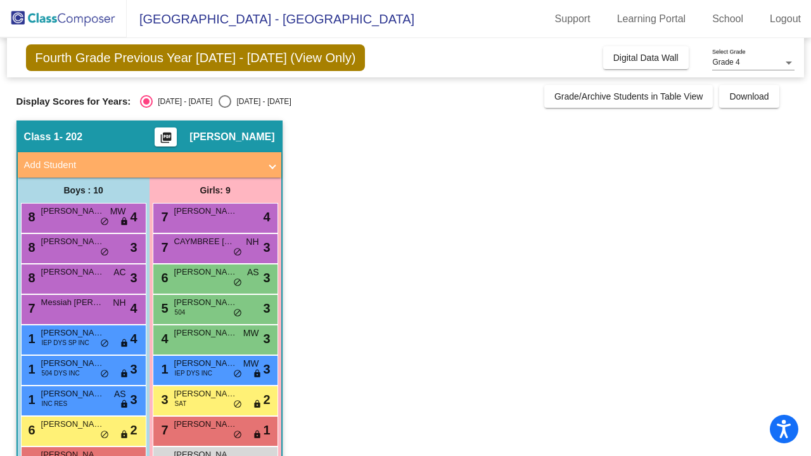
scroll to position [0, 0]
click at [748, 57] on div "Grade 4 Select Grade" at bounding box center [754, 60] width 82 height 22
click at [624, 257] on div at bounding box center [405, 228] width 811 height 456
